Goal: Task Accomplishment & Management: Manage account settings

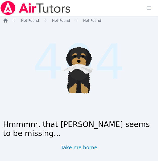
click at [5, 20] on icon "Breadcrumb" at bounding box center [6, 21] width 4 height 4
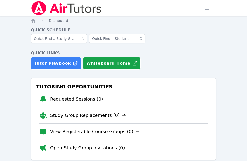
click at [102, 146] on link "Open Study Group Invitations (0)" at bounding box center [90, 148] width 81 height 7
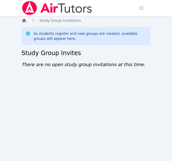
click at [24, 21] on icon "Breadcrumb" at bounding box center [24, 20] width 5 height 5
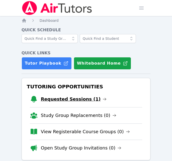
click at [56, 98] on link "Requested Sessions (1)" at bounding box center [74, 99] width 66 height 7
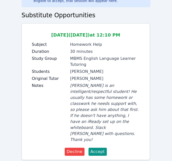
scroll to position [39, 0]
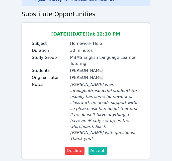
click at [93, 148] on span "Accept" at bounding box center [98, 151] width 14 height 6
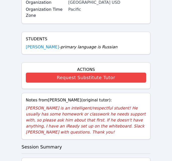
scroll to position [112, 0]
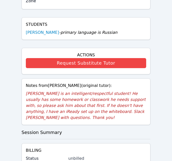
scroll to position [126, 0]
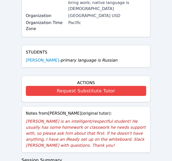
scroll to position [102, 0]
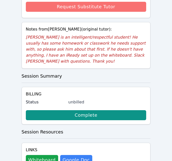
scroll to position [192, 0]
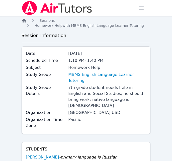
click at [25, 22] on icon "Breadcrumb" at bounding box center [24, 21] width 4 height 4
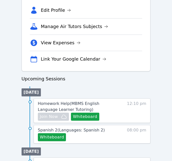
scroll to position [178, 0]
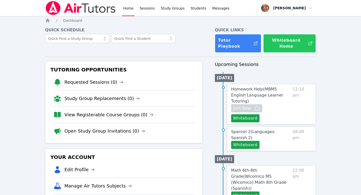
click at [289, 40] on button "Whiteboard Home" at bounding box center [290, 43] width 53 height 19
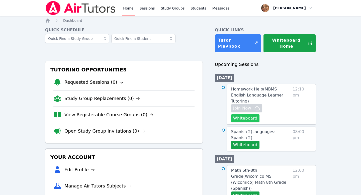
click at [260, 114] on button "Whiteboard" at bounding box center [245, 118] width 28 height 8
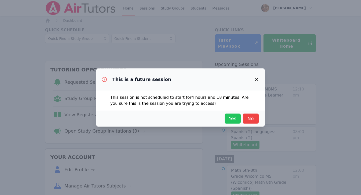
click at [230, 120] on span "Yes" at bounding box center [232, 118] width 11 height 7
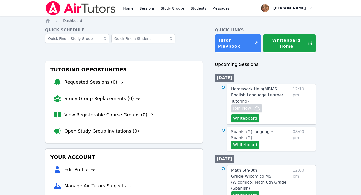
click at [274, 87] on span "Homework Help ( MBMS English Language Learner Tutoring )" at bounding box center [257, 95] width 52 height 17
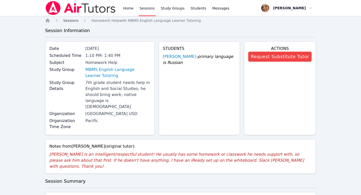
click at [76, 20] on span "Sessions" at bounding box center [70, 21] width 15 height 4
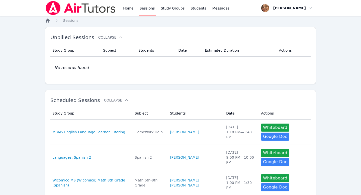
click at [47, 20] on icon "Breadcrumb" at bounding box center [48, 21] width 4 height 4
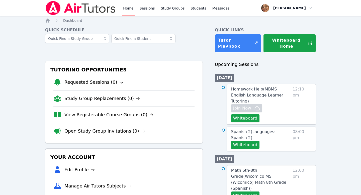
click at [113, 128] on link "Open Study Group Invitations (0)" at bounding box center [105, 131] width 81 height 7
